Goal: Answer question/provide support

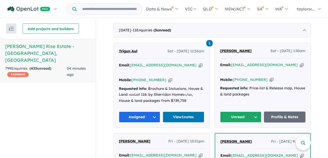
scroll to position [130, 0]
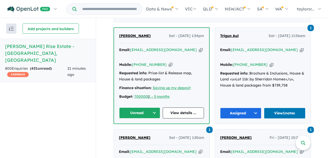
scroll to position [224, 0]
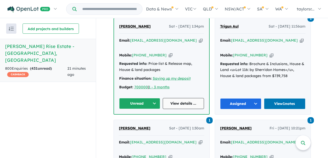
click at [181, 98] on link "View details ..." at bounding box center [183, 103] width 41 height 11
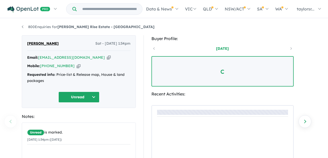
click at [93, 99] on button "Unread" at bounding box center [78, 97] width 41 height 11
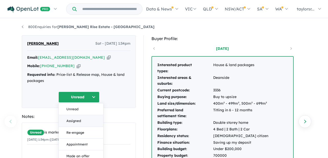
click at [78, 120] on button "Assigned" at bounding box center [81, 121] width 45 height 12
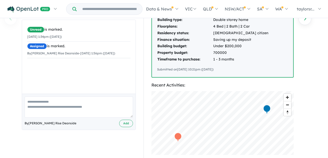
scroll to position [111, 0]
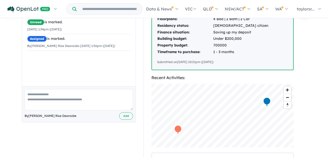
click at [48, 100] on textarea at bounding box center [79, 99] width 108 height 21
paste textarea "**********"
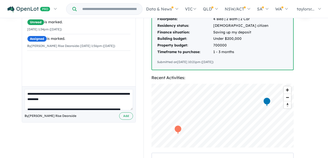
scroll to position [0, 0]
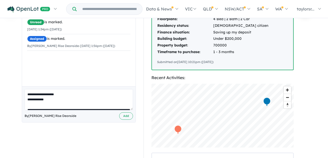
click at [37, 95] on textarea at bounding box center [79, 99] width 108 height 21
click at [64, 95] on textarea at bounding box center [79, 99] width 108 height 21
click at [82, 103] on textarea at bounding box center [79, 99] width 108 height 21
drag, startPoint x: 40, startPoint y: 95, endPoint x: 51, endPoint y: 94, distance: 10.5
click at [51, 94] on textarea at bounding box center [79, 99] width 108 height 21
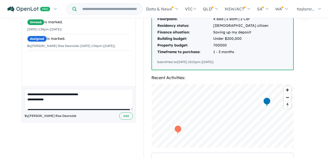
click at [52, 98] on textarea at bounding box center [79, 99] width 108 height 21
click at [50, 95] on textarea at bounding box center [79, 99] width 108 height 21
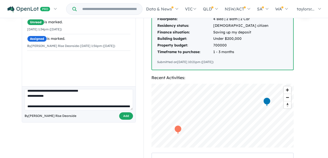
type textarea "**********"
click at [125, 117] on button "Add" at bounding box center [126, 116] width 14 height 7
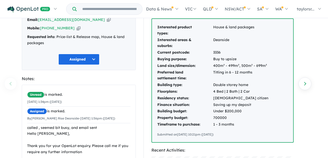
scroll to position [0, 0]
